Goal: Task Accomplishment & Management: Complete application form

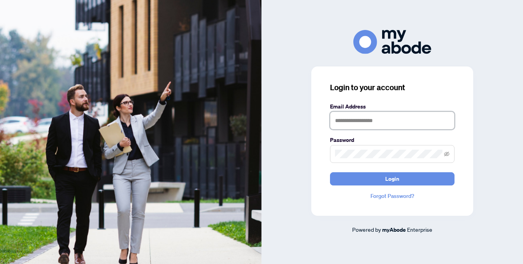
click at [334, 121] on input "text" at bounding box center [392, 121] width 125 height 18
type input "**********"
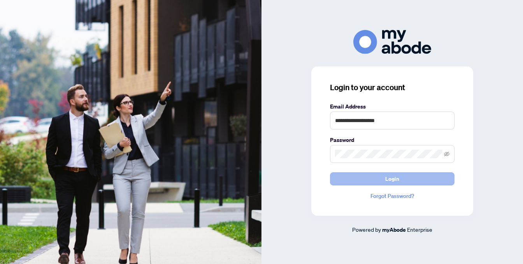
click at [356, 179] on button "Login" at bounding box center [392, 178] width 125 height 13
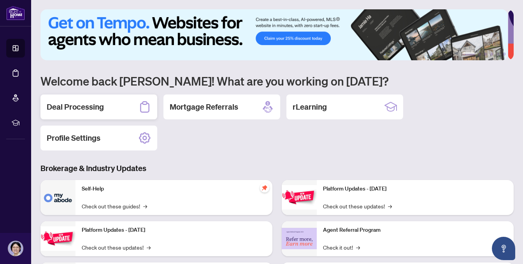
click at [81, 104] on h2 "Deal Processing" at bounding box center [75, 107] width 57 height 11
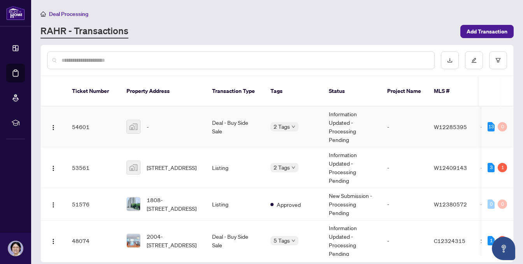
click at [80, 117] on td "54601" at bounding box center [93, 127] width 54 height 41
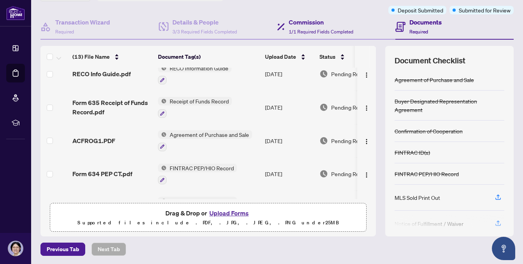
scroll to position [78, 0]
click at [224, 211] on button "Upload Forms" at bounding box center [229, 213] width 44 height 10
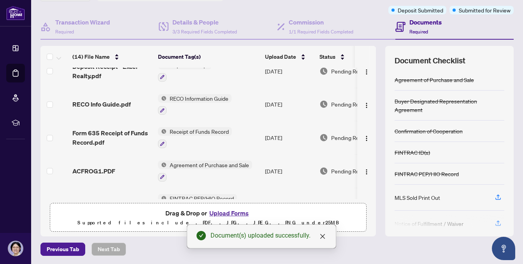
click at [179, 70] on div "Deposit Receipt" at bounding box center [185, 71] width 54 height 21
click at [197, 68] on div "Deposit Receipt" at bounding box center [185, 71] width 54 height 21
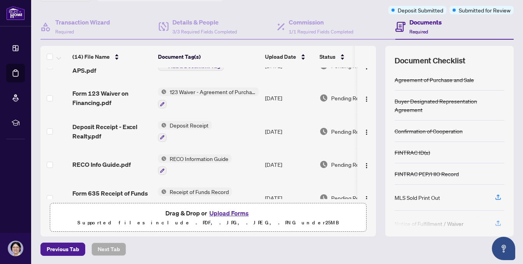
scroll to position [0, 0]
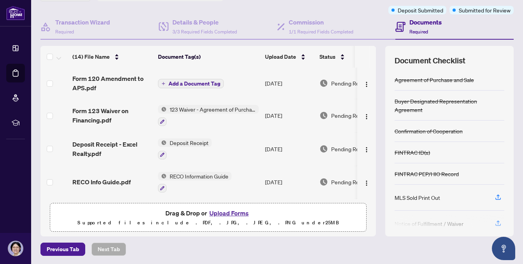
click at [179, 82] on span "Add a Document Tag" at bounding box center [194, 83] width 52 height 5
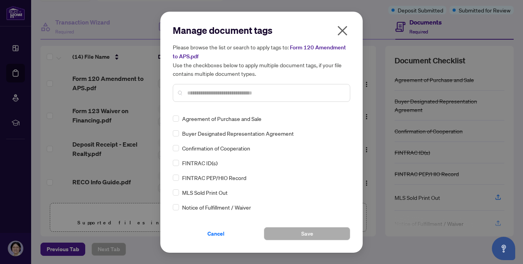
click at [187, 106] on div "Manage document tags Please browse the list or search to apply tags to: Form 12…" at bounding box center [261, 66] width 177 height 84
click at [188, 93] on input "text" at bounding box center [265, 93] width 156 height 9
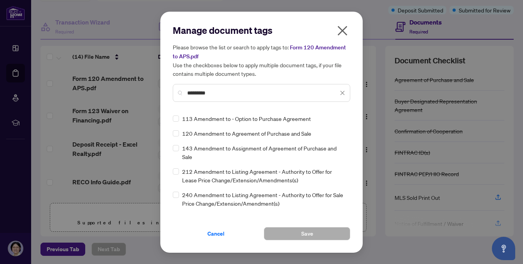
type input "*********"
click at [308, 232] on span "Save" at bounding box center [307, 234] width 12 height 12
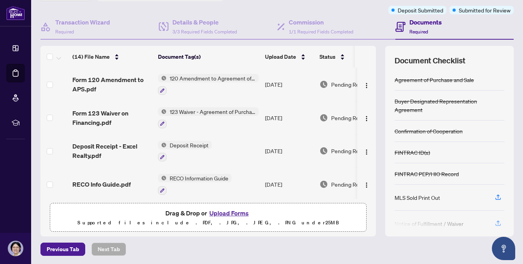
scroll to position [61, 0]
click at [442, 221] on div at bounding box center [450, 221] width 110 height 12
click at [493, 220] on div at bounding box center [450, 221] width 110 height 12
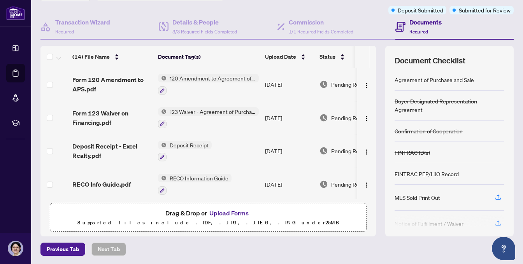
click at [493, 221] on div at bounding box center [450, 221] width 110 height 12
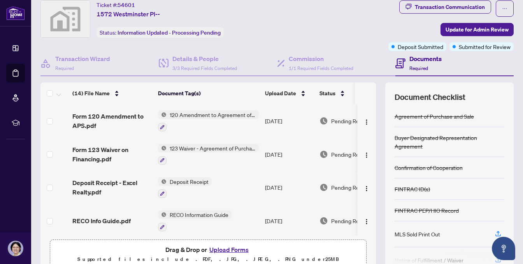
scroll to position [21, 0]
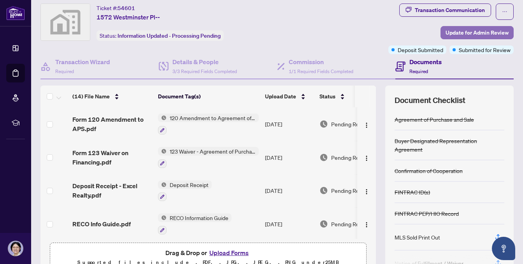
click at [451, 28] on span "Update for Admin Review" at bounding box center [477, 32] width 63 height 12
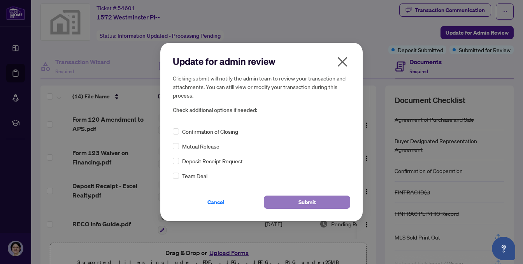
click at [298, 202] on span "Submit" at bounding box center [307, 202] width 18 height 12
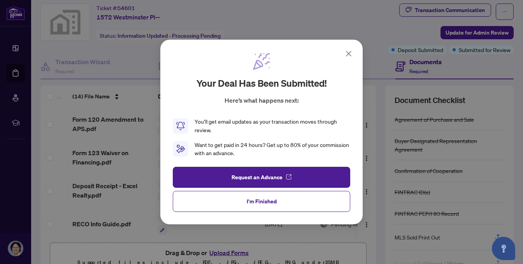
click at [344, 54] on icon at bounding box center [348, 53] width 9 height 9
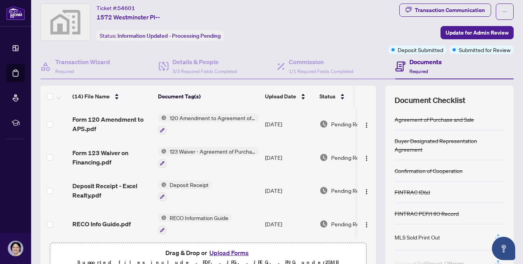
click at [495, 234] on icon "button" at bounding box center [498, 236] width 7 height 7
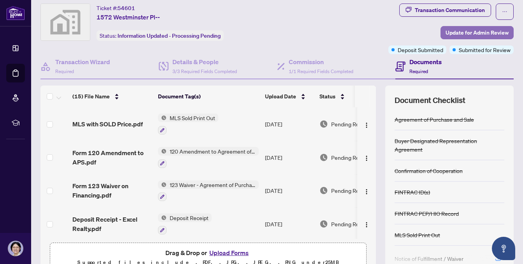
click at [482, 28] on span "Update for Admin Review" at bounding box center [477, 32] width 63 height 12
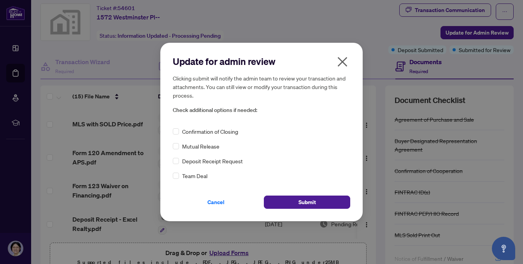
drag, startPoint x: 300, startPoint y: 201, endPoint x: 484, endPoint y: 191, distance: 184.7
click at [301, 201] on span "Submit" at bounding box center [307, 202] width 18 height 12
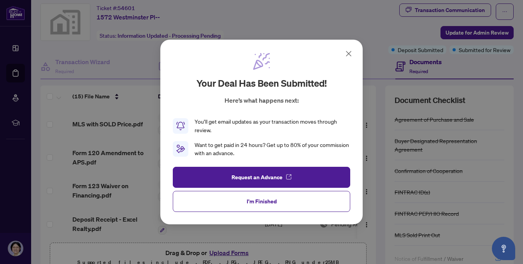
click at [349, 53] on icon at bounding box center [348, 53] width 9 height 9
